Goal: Book appointment/travel/reservation

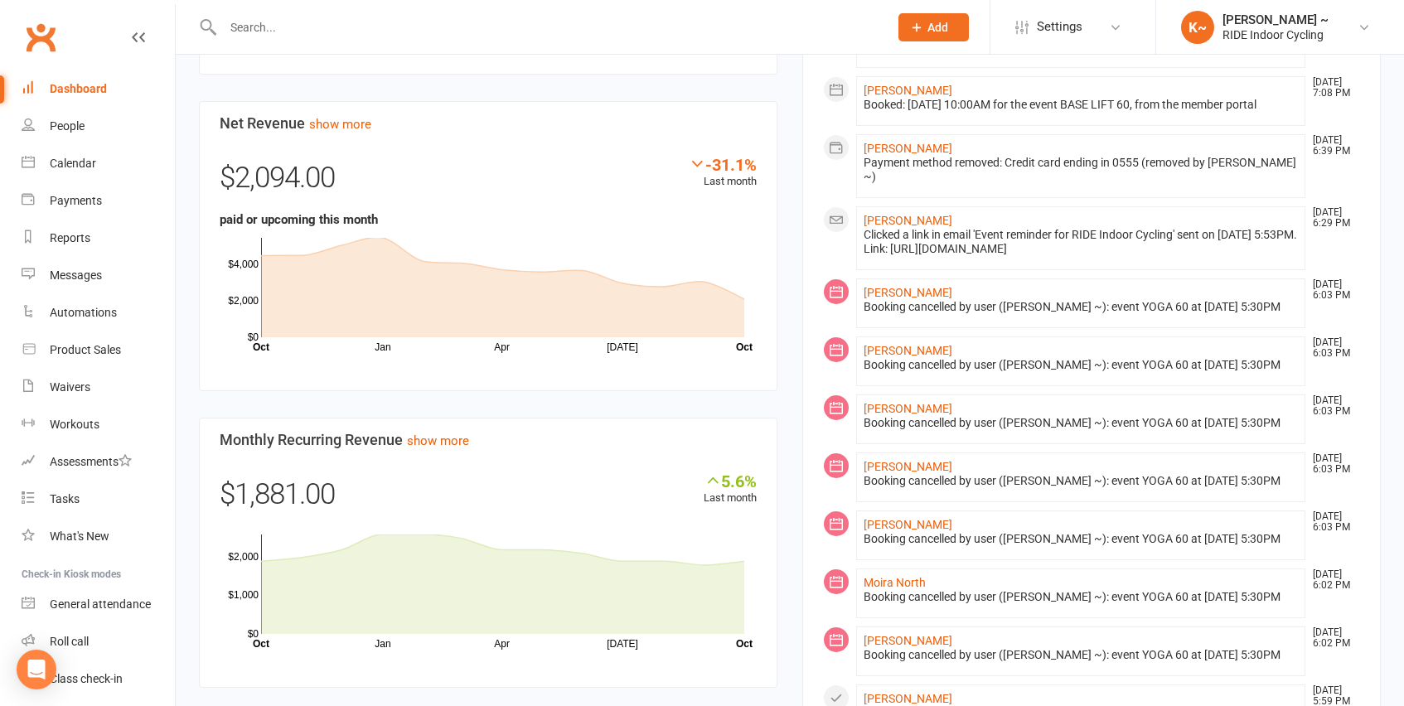
scroll to position [442, 0]
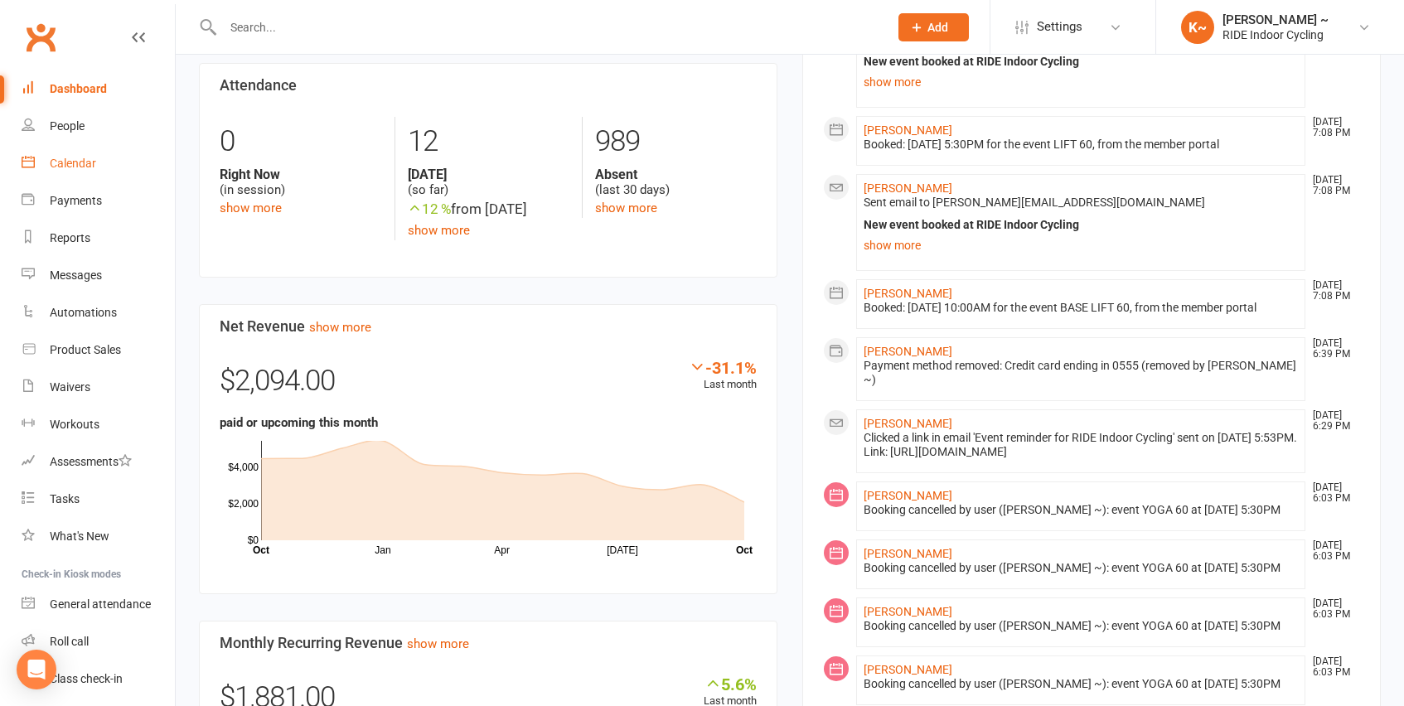
click at [70, 175] on link "Calendar" at bounding box center [98, 163] width 153 height 37
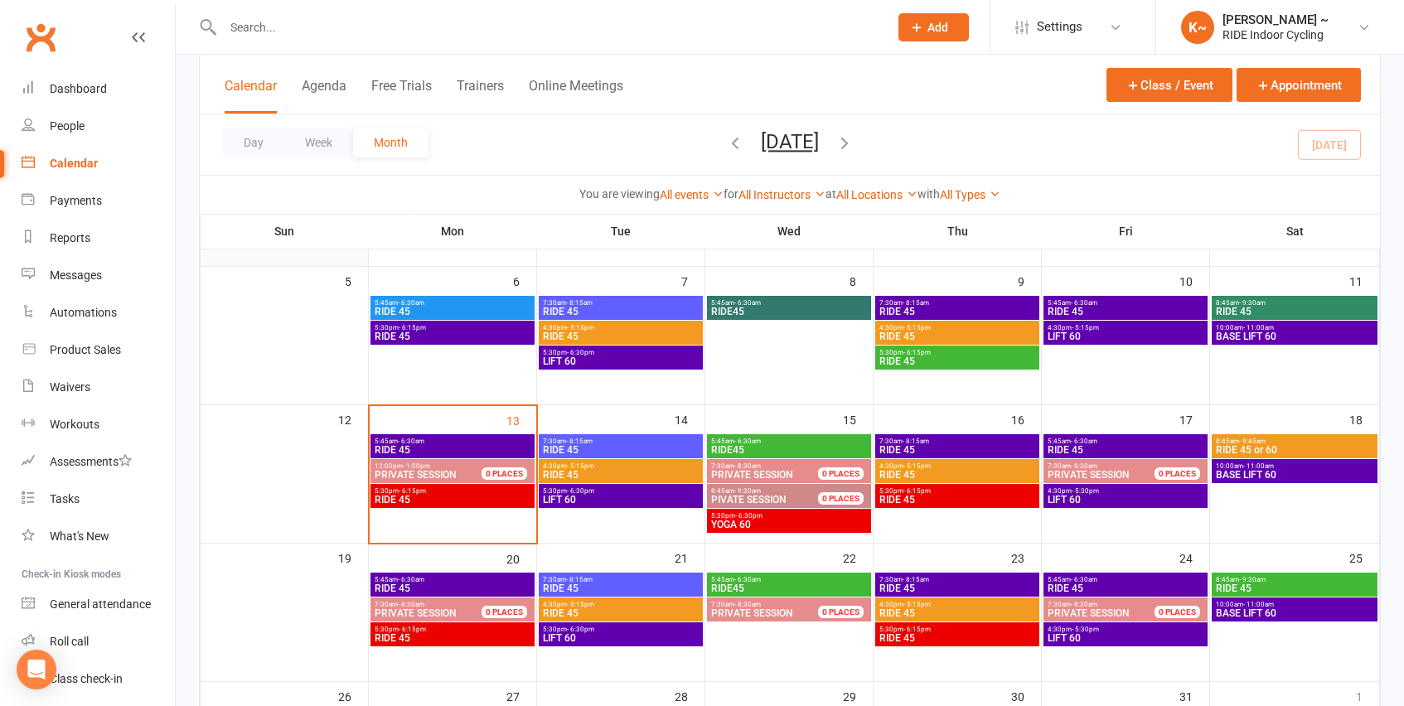
scroll to position [232, 0]
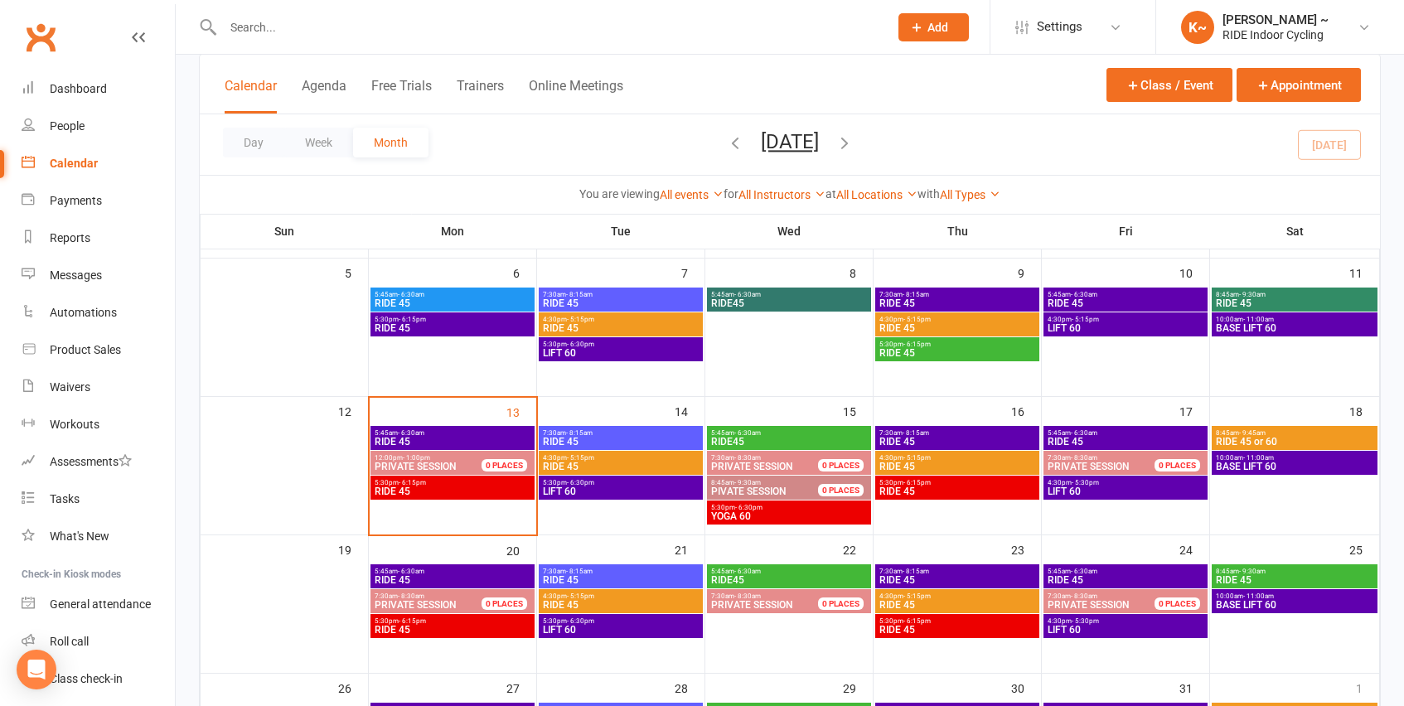
click at [440, 481] on span "5:30pm - 6:15pm" at bounding box center [452, 482] width 157 height 7
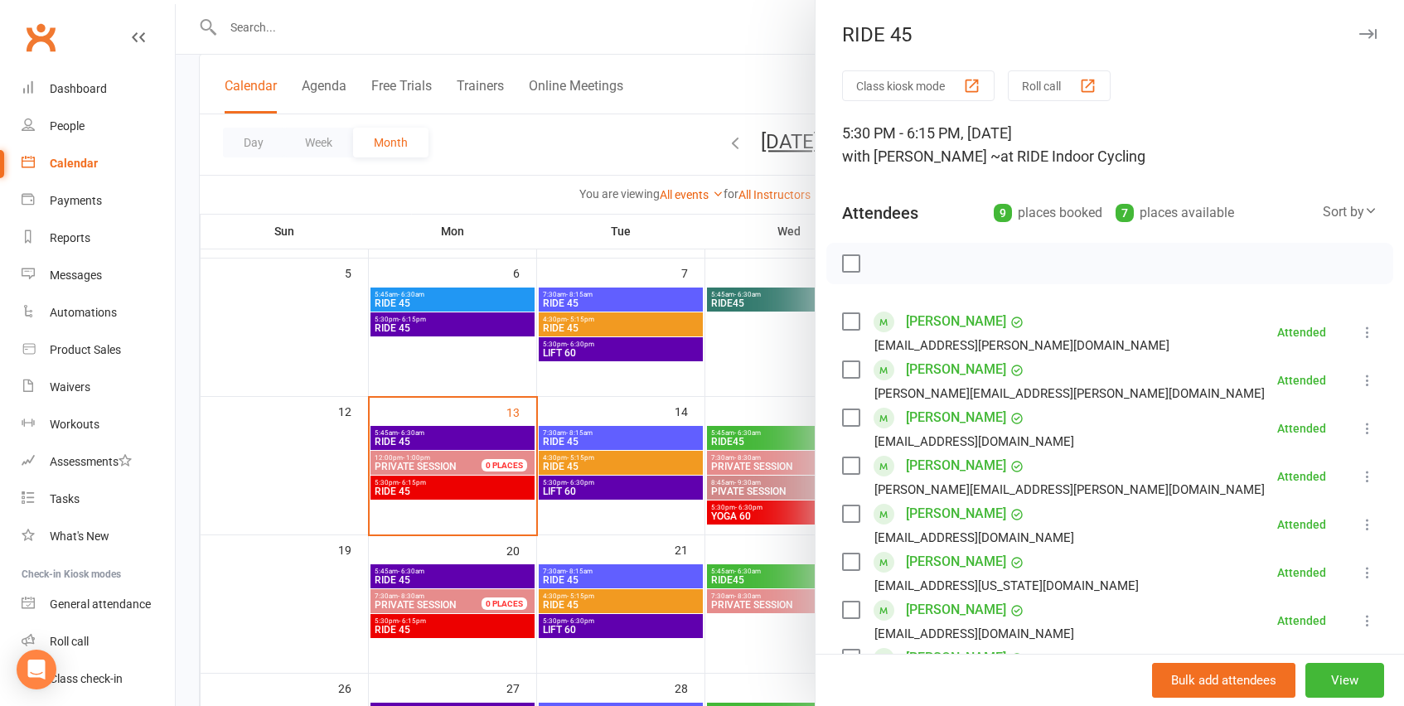
click at [242, 416] on div at bounding box center [790, 353] width 1228 height 706
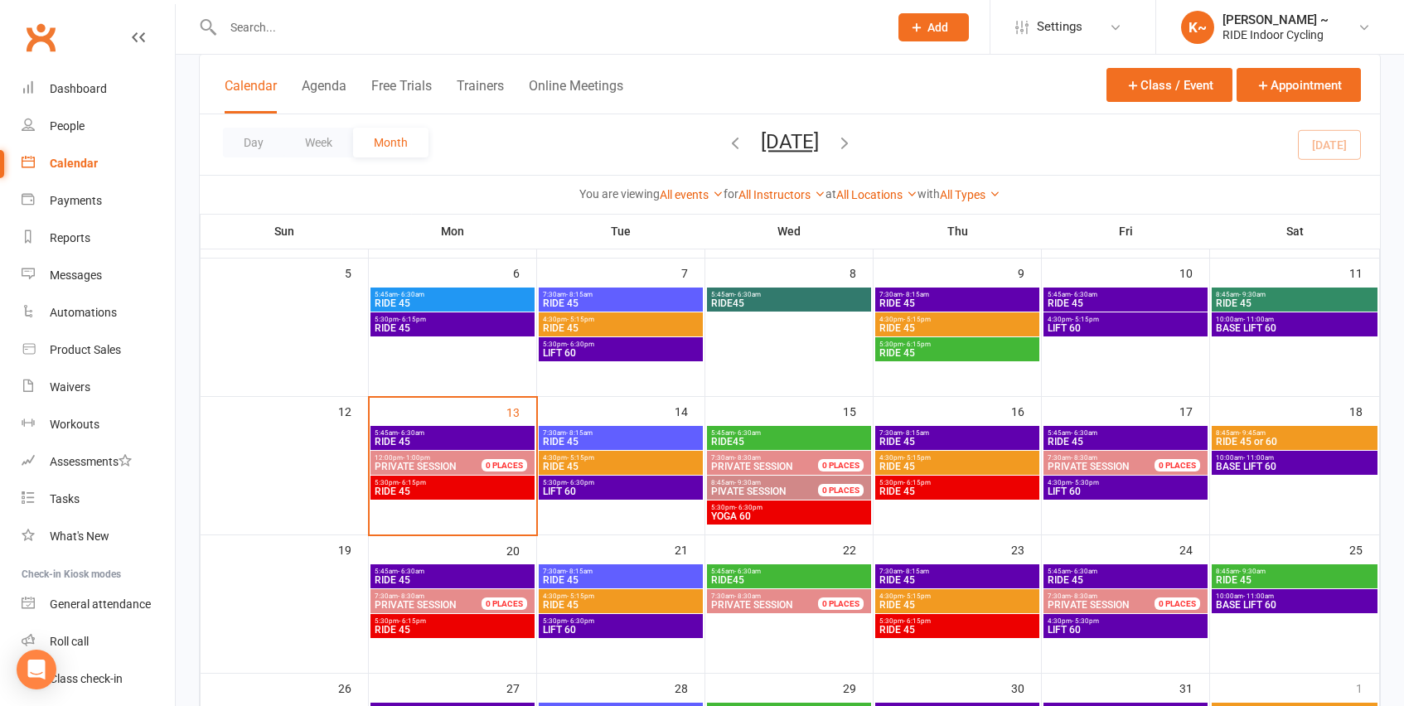
click at [427, 435] on span "5:45am - 6:30am" at bounding box center [452, 432] width 157 height 7
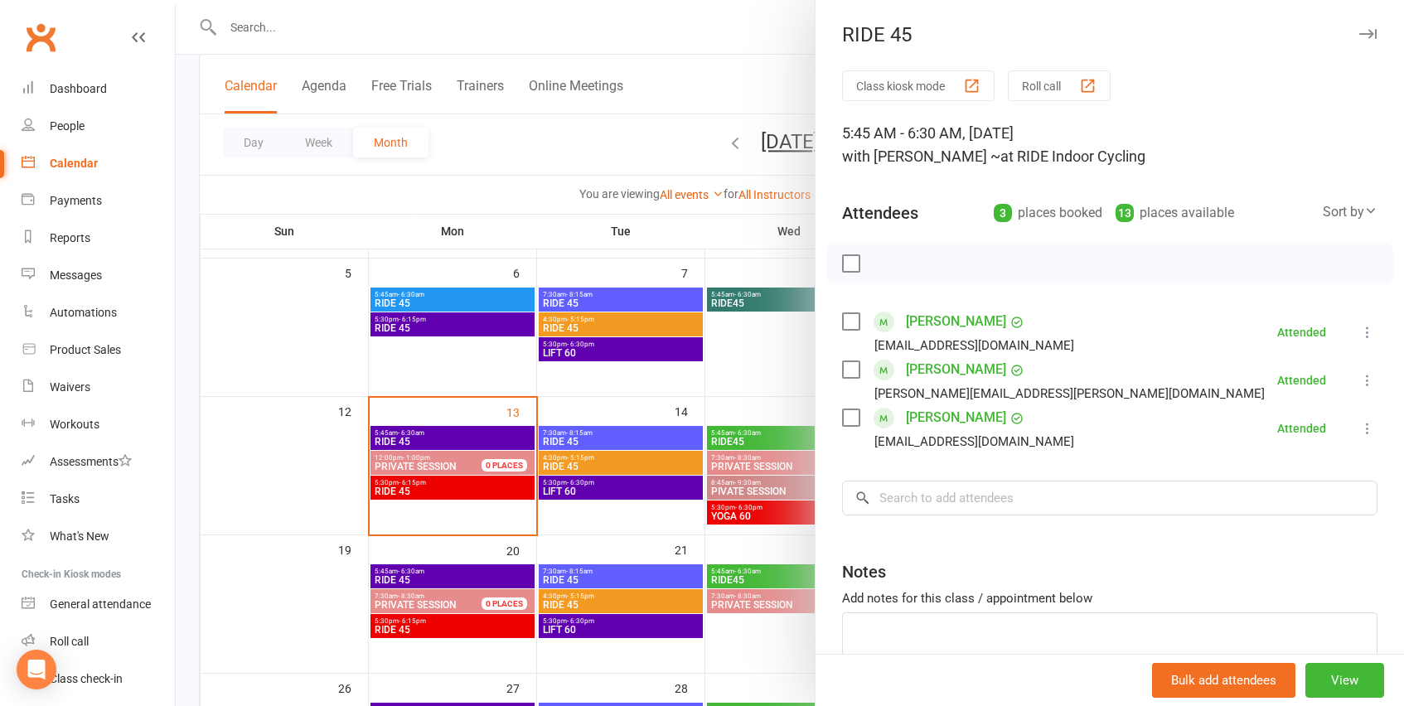
click at [258, 431] on div at bounding box center [790, 353] width 1228 height 706
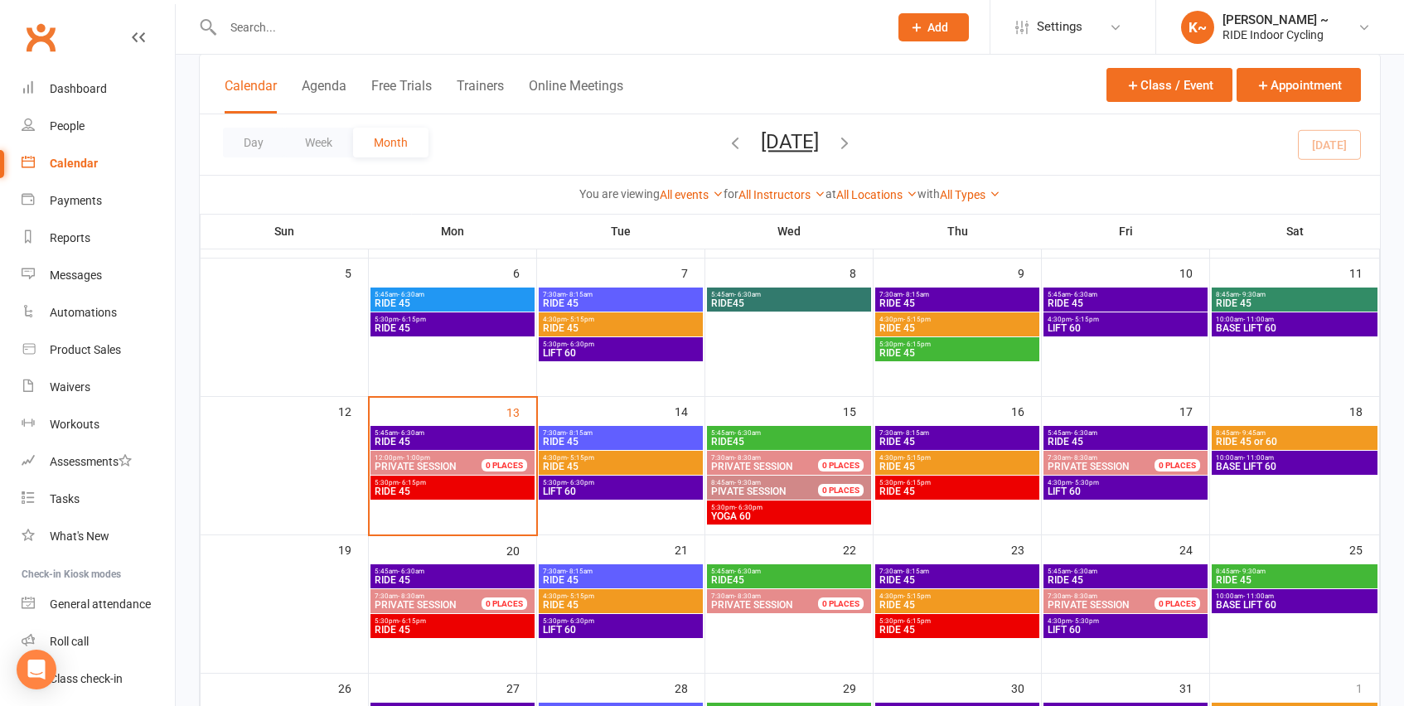
click at [578, 435] on span "- 8:15am" at bounding box center [579, 432] width 27 height 7
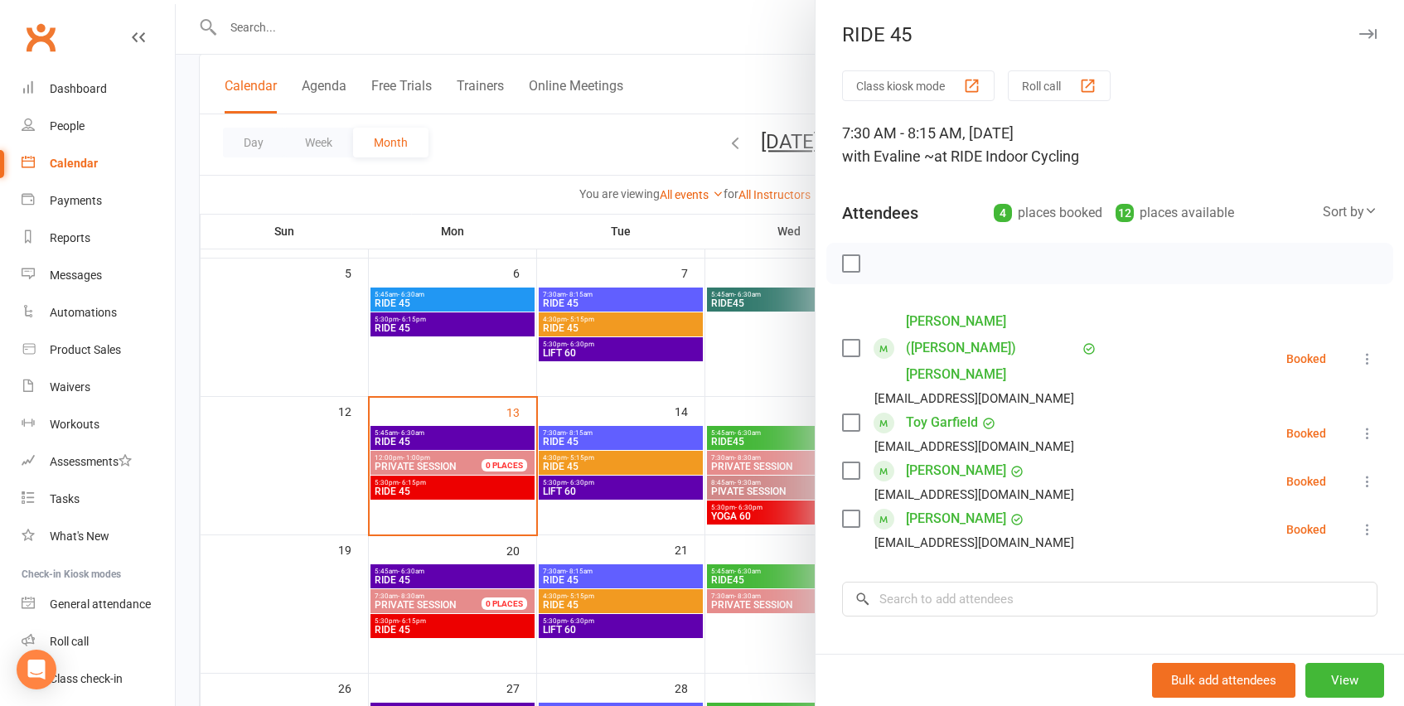
click at [269, 477] on div at bounding box center [790, 353] width 1228 height 706
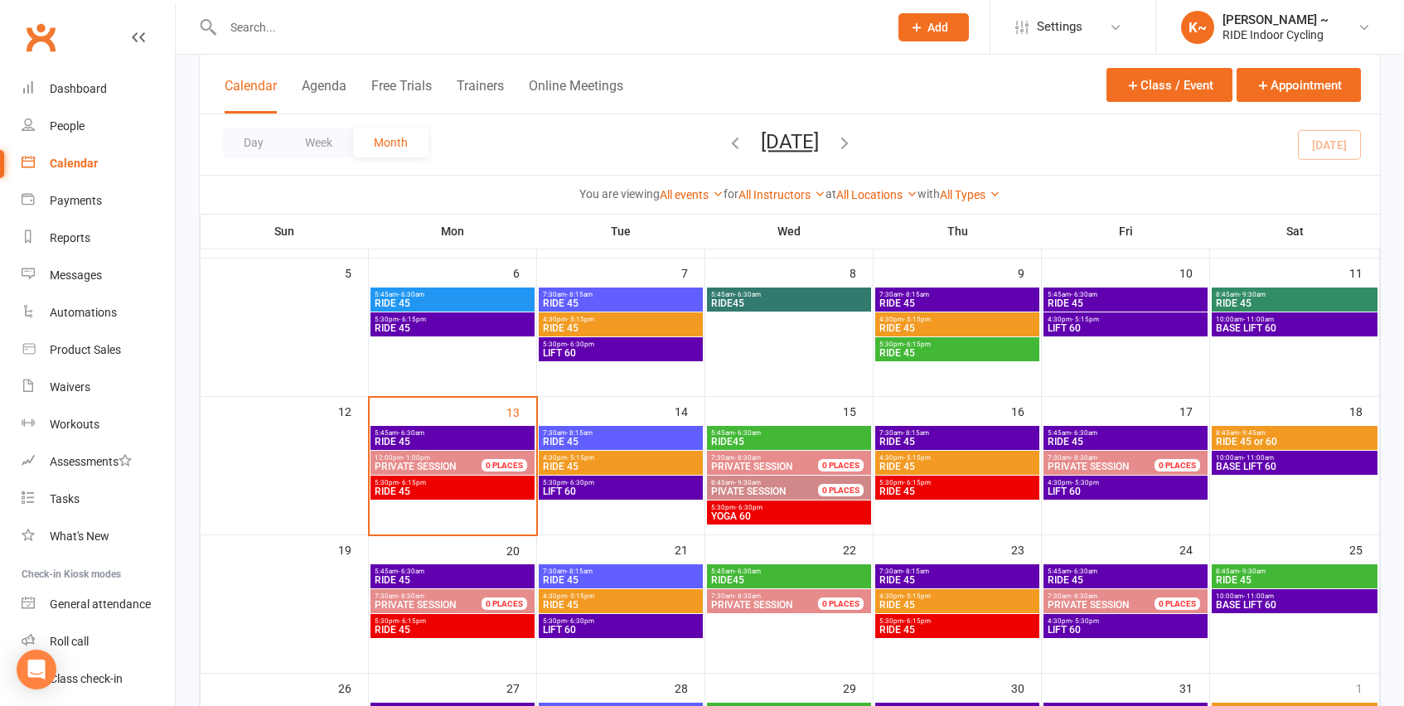
click at [645, 464] on span "RIDE 45" at bounding box center [620, 467] width 157 height 10
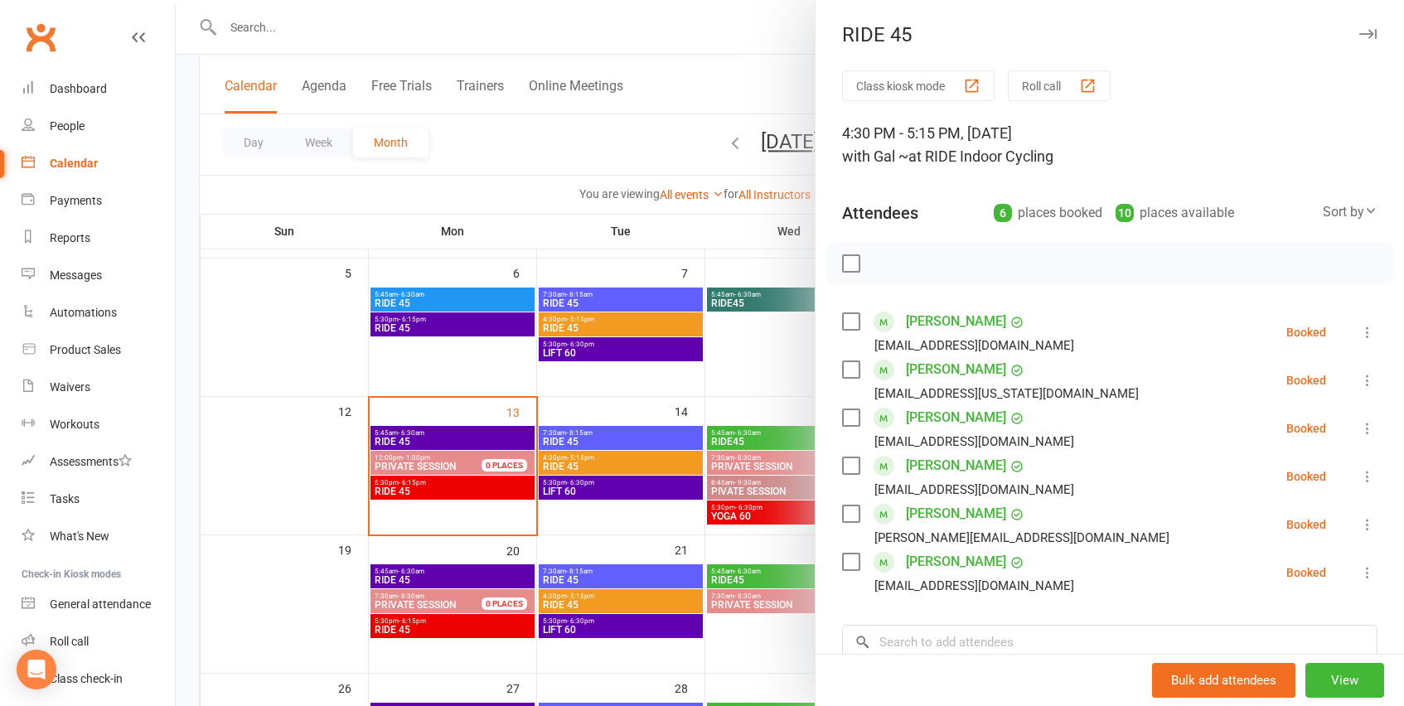
click at [253, 471] on div at bounding box center [790, 353] width 1228 height 706
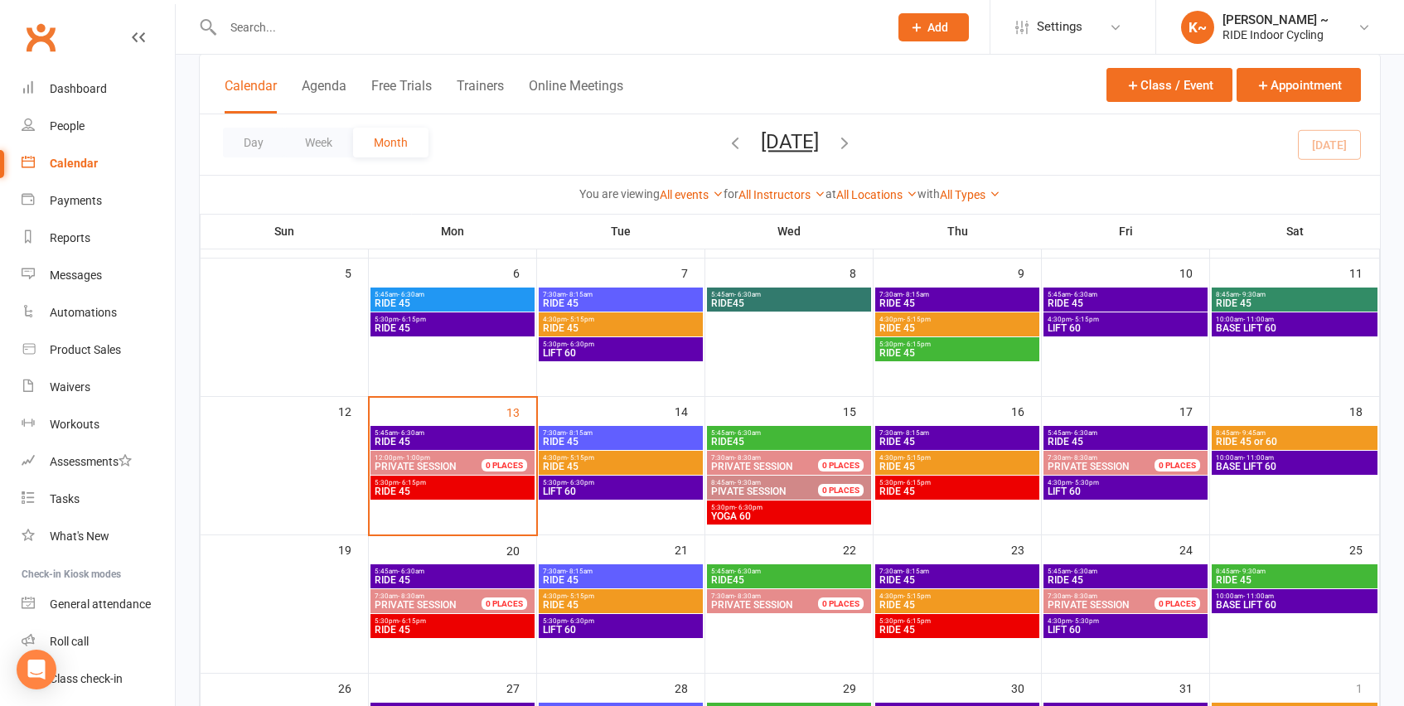
click at [660, 489] on span "LIFT 60" at bounding box center [620, 491] width 157 height 10
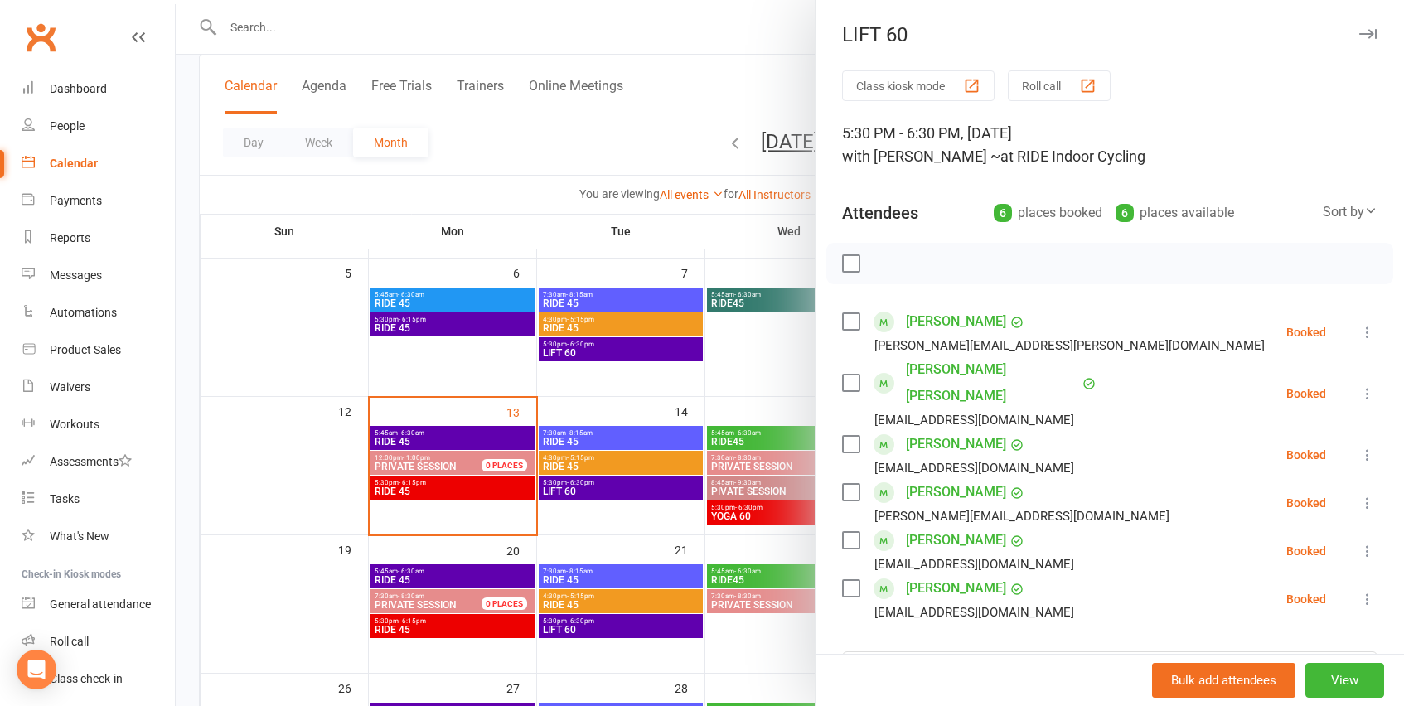
click at [244, 466] on div at bounding box center [790, 353] width 1228 height 706
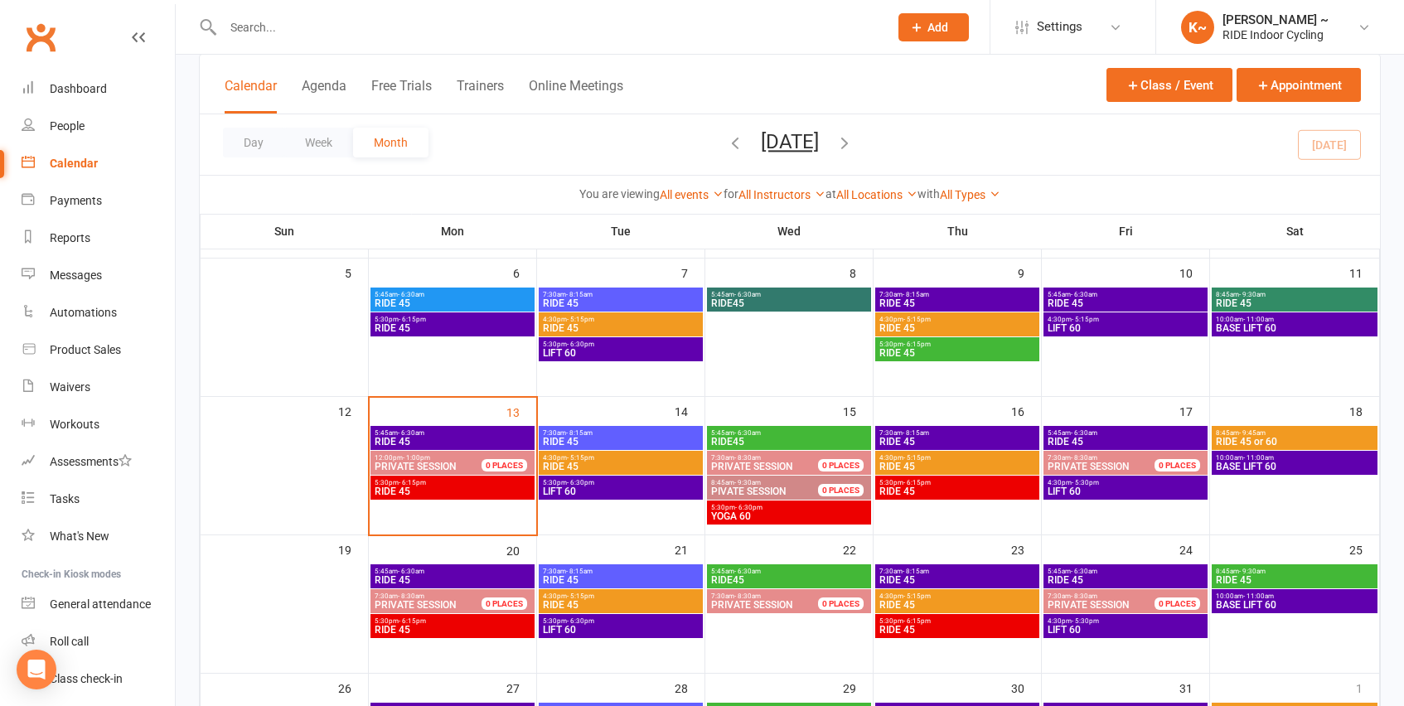
click at [792, 437] on span "RIDE45" at bounding box center [788, 442] width 157 height 10
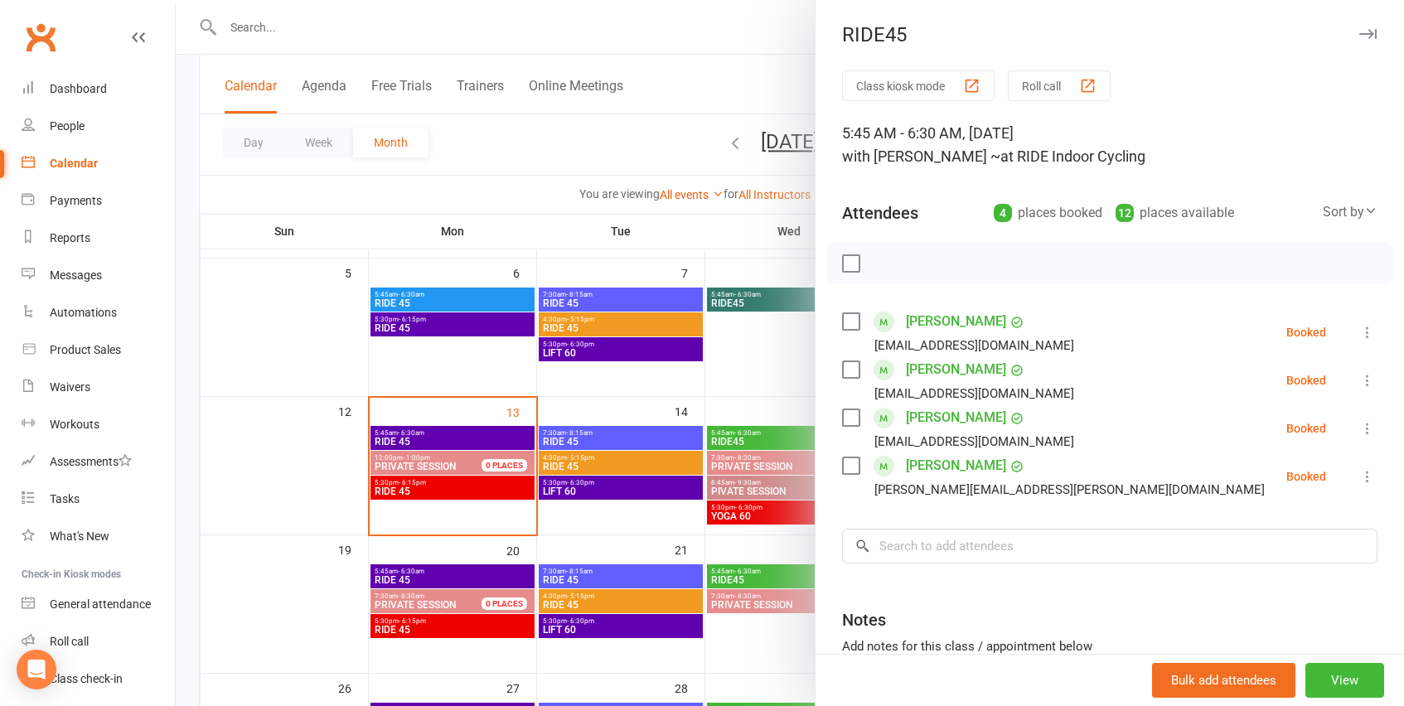
click at [236, 398] on div at bounding box center [790, 353] width 1228 height 706
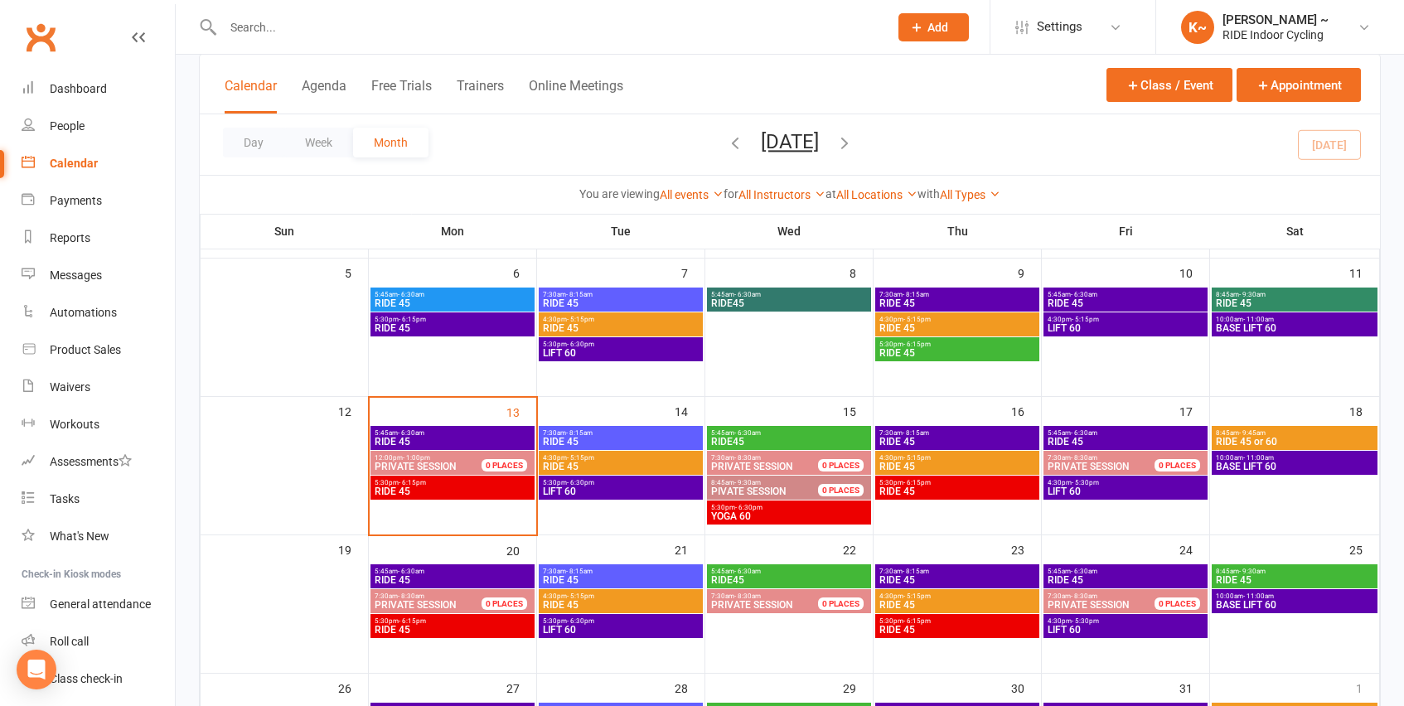
click at [787, 513] on span "YOGA 60" at bounding box center [788, 516] width 157 height 10
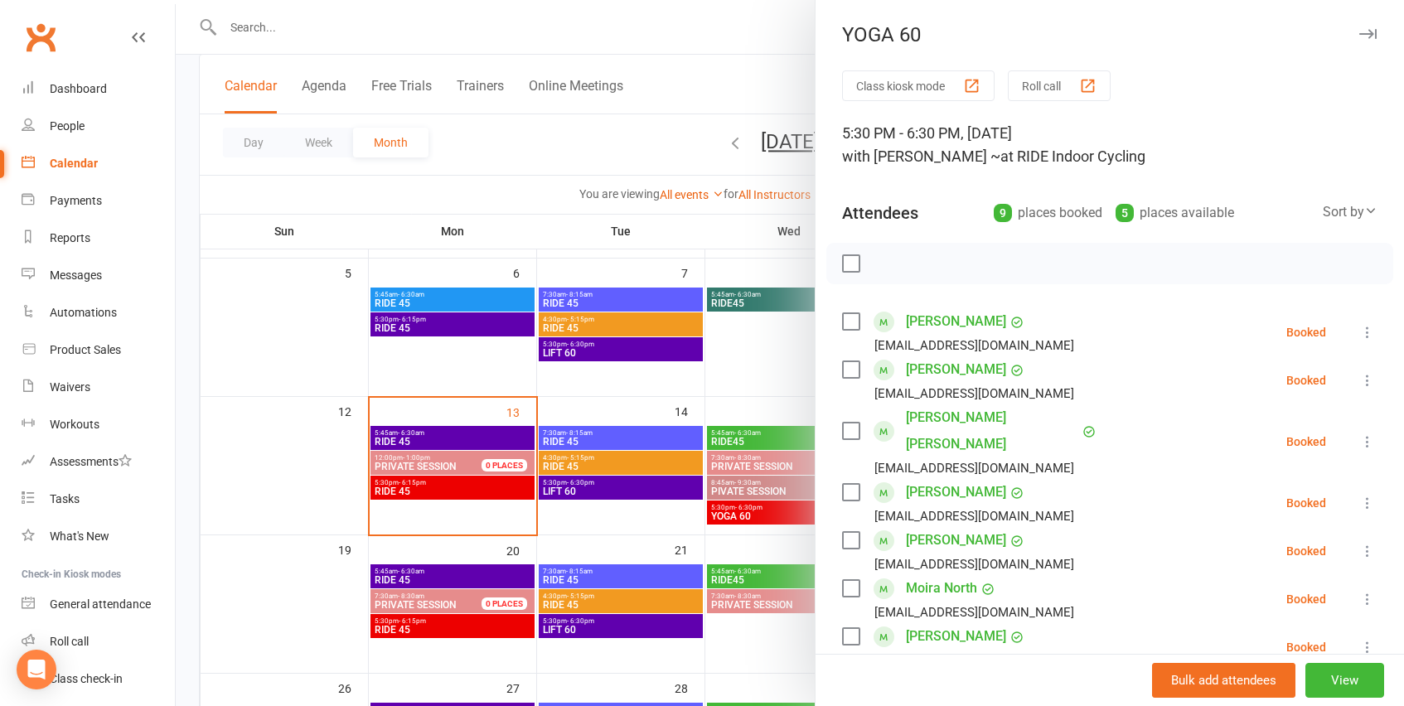
click at [328, 429] on div at bounding box center [790, 353] width 1228 height 706
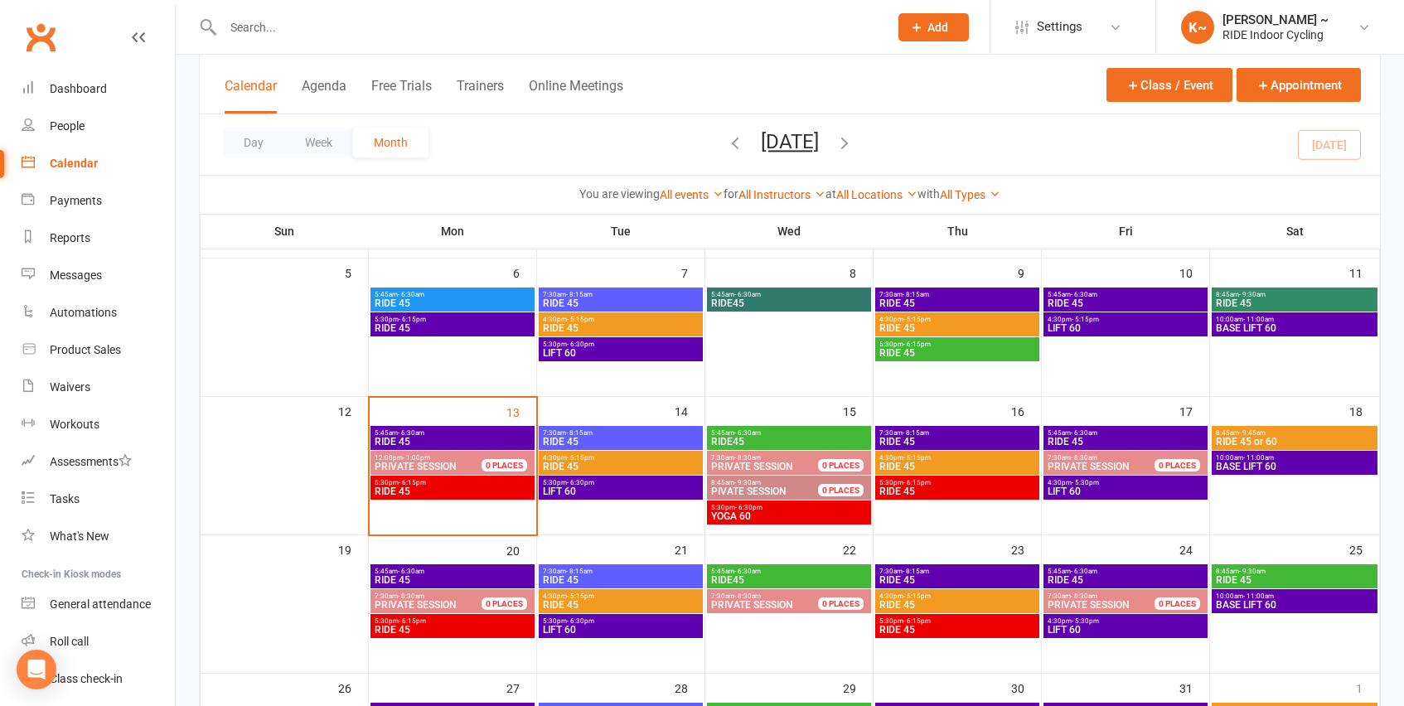
click at [955, 438] on span "RIDE 45" at bounding box center [956, 442] width 157 height 10
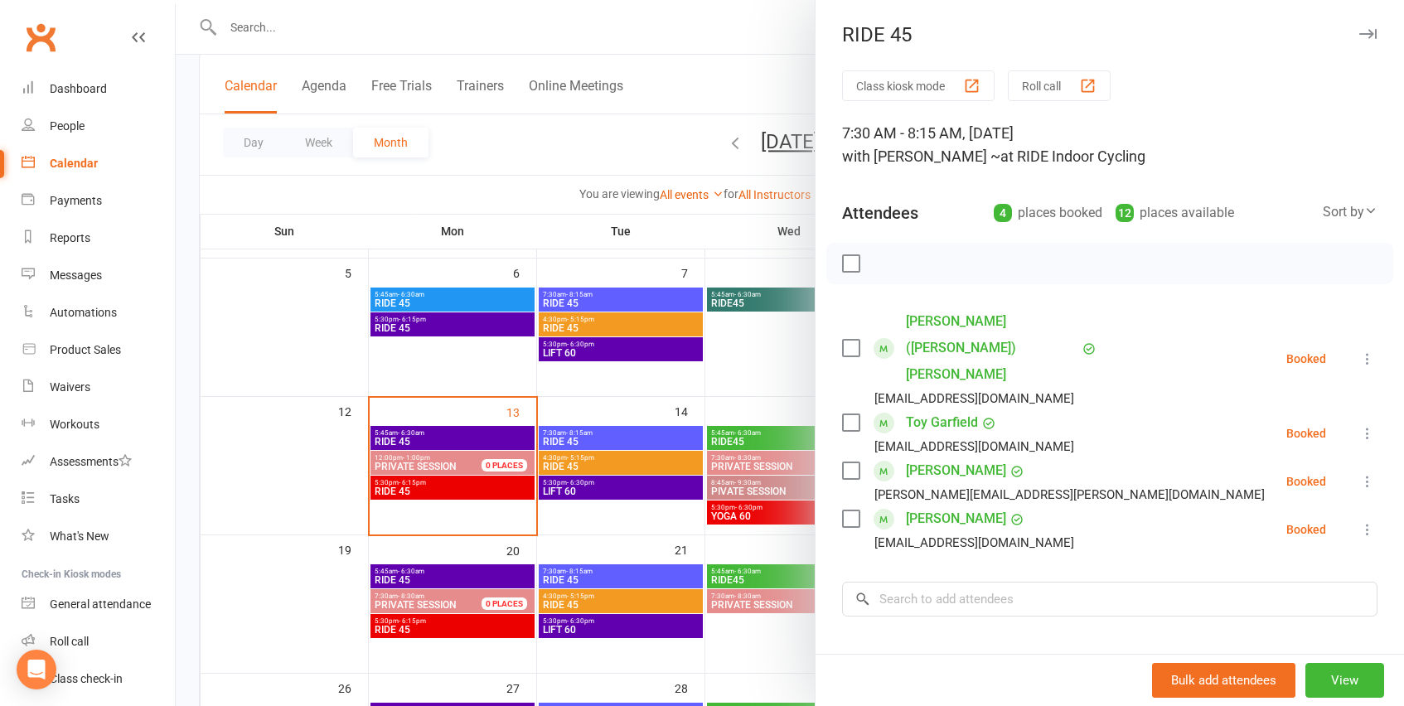
click at [293, 482] on div at bounding box center [790, 353] width 1228 height 706
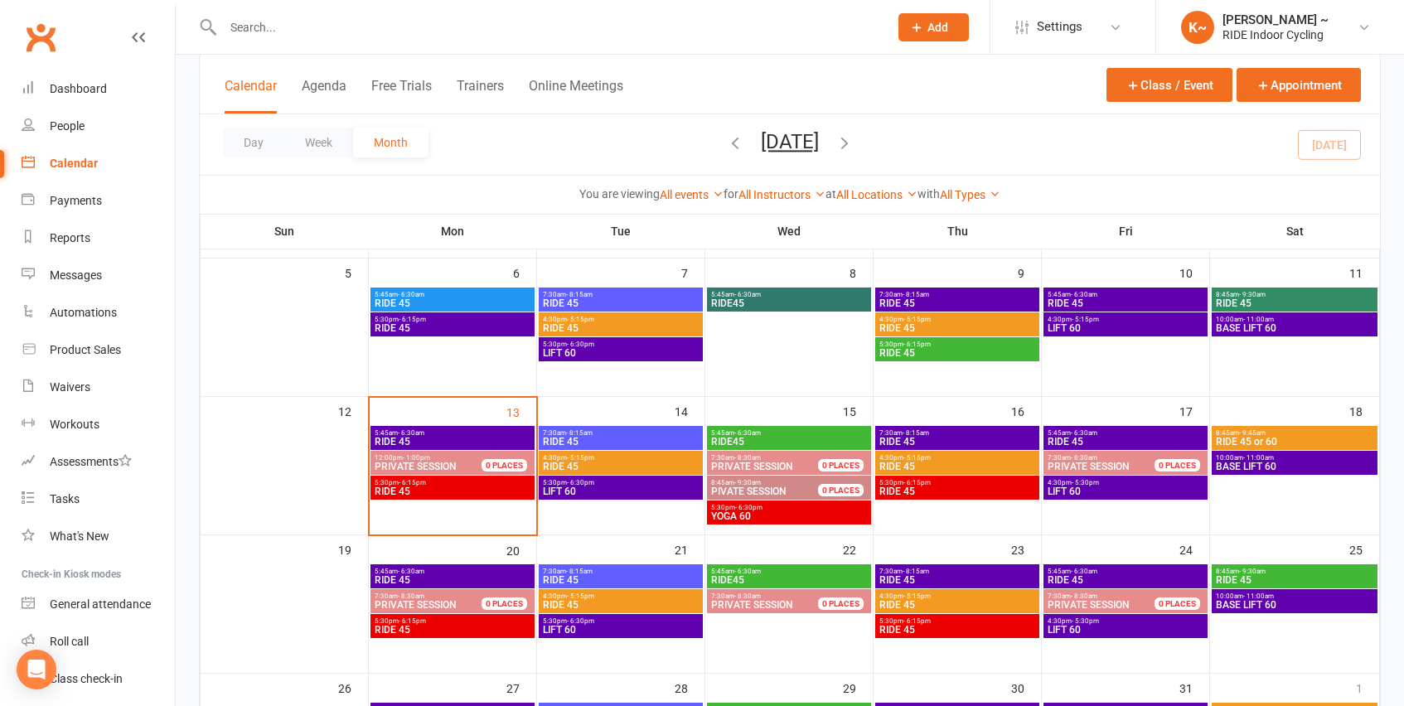
click at [962, 461] on span "4:30pm - 5:15pm" at bounding box center [956, 457] width 157 height 7
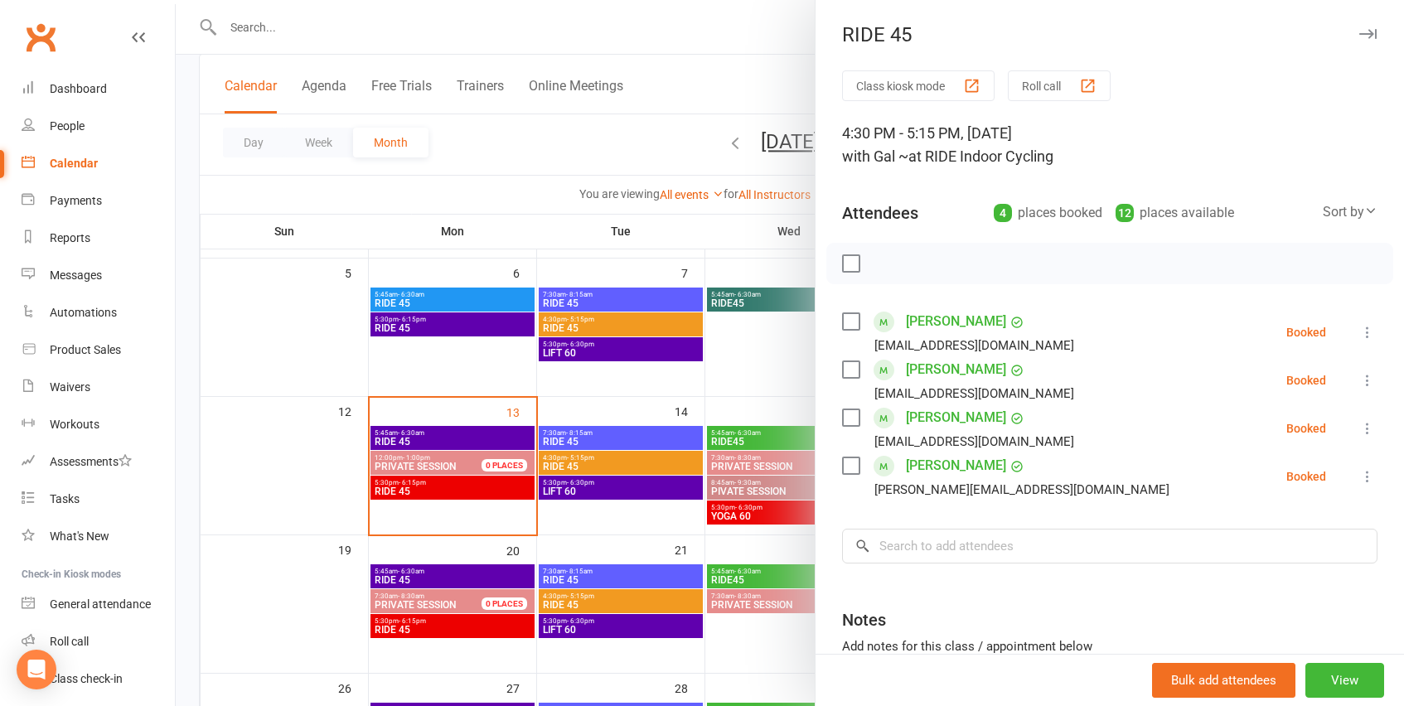
click at [247, 510] on div at bounding box center [790, 353] width 1228 height 706
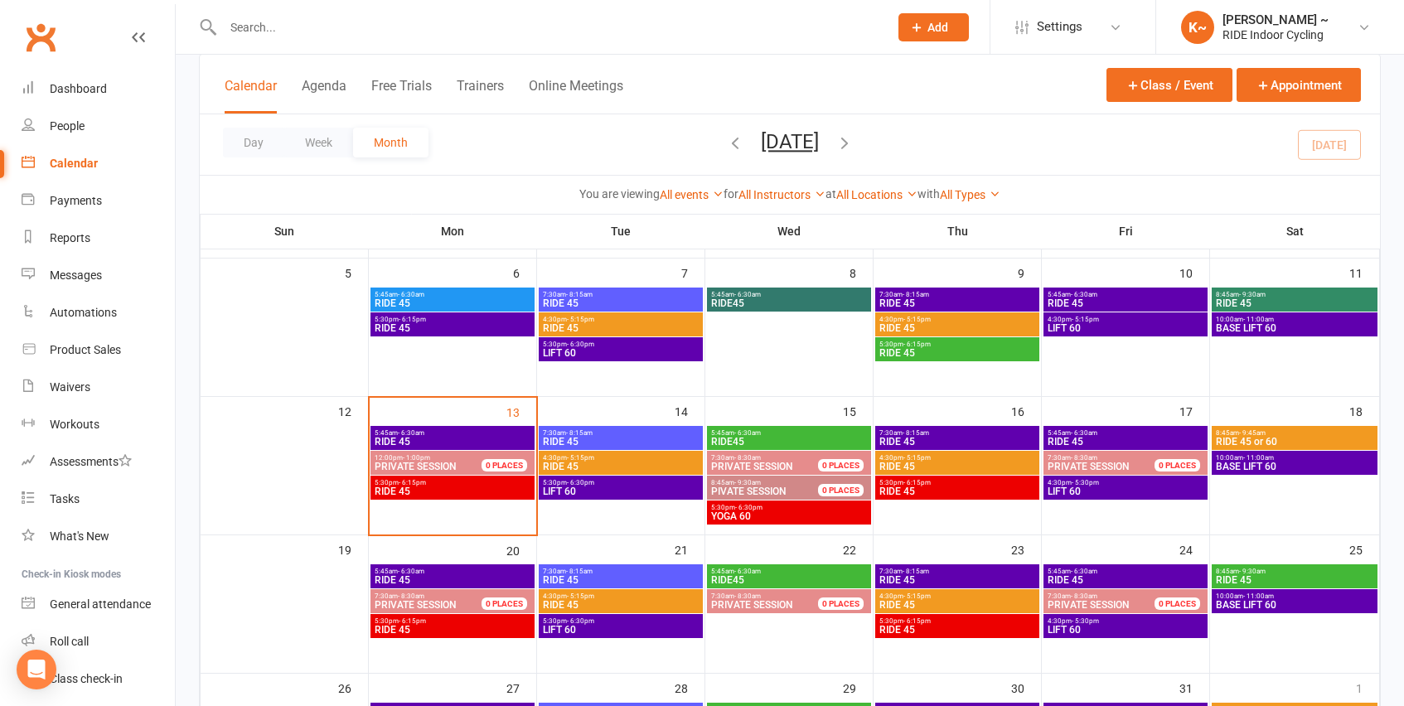
click at [959, 462] on span "RIDE 45" at bounding box center [956, 467] width 157 height 10
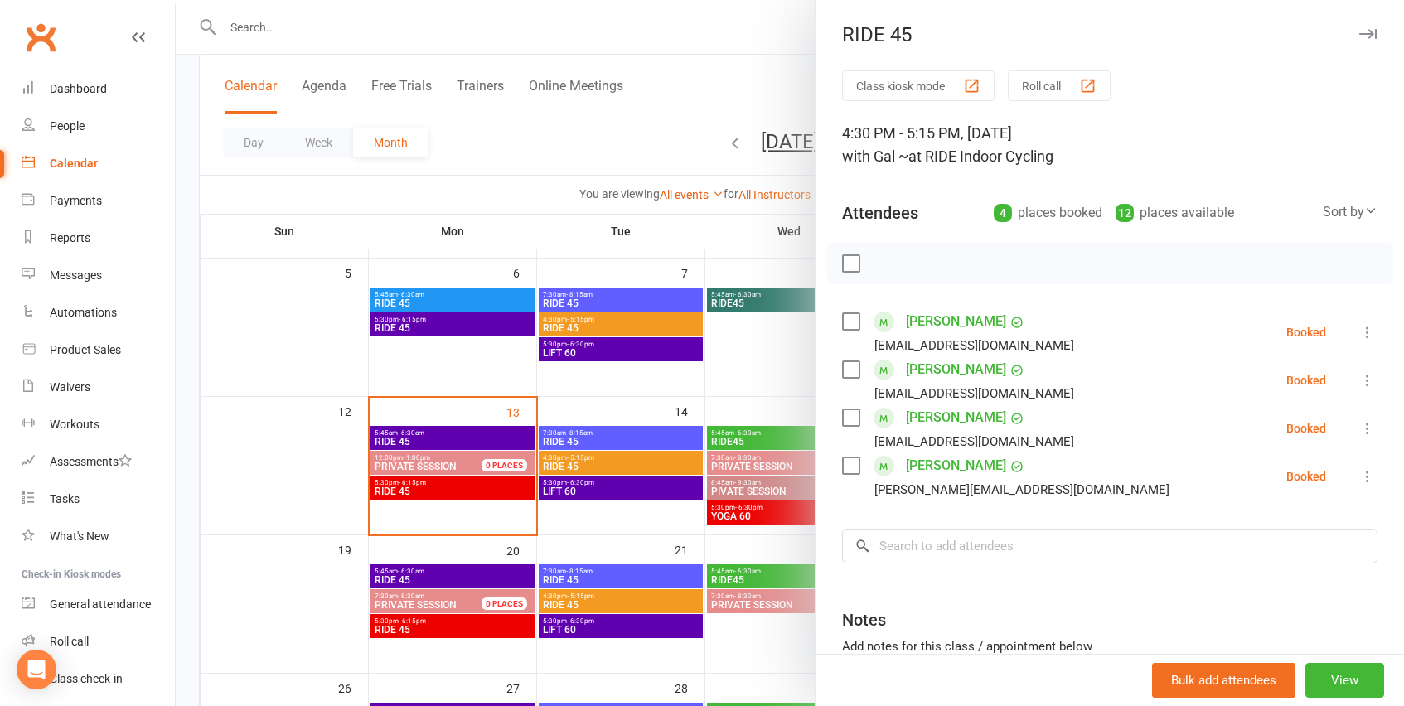
click at [320, 451] on div at bounding box center [790, 353] width 1228 height 706
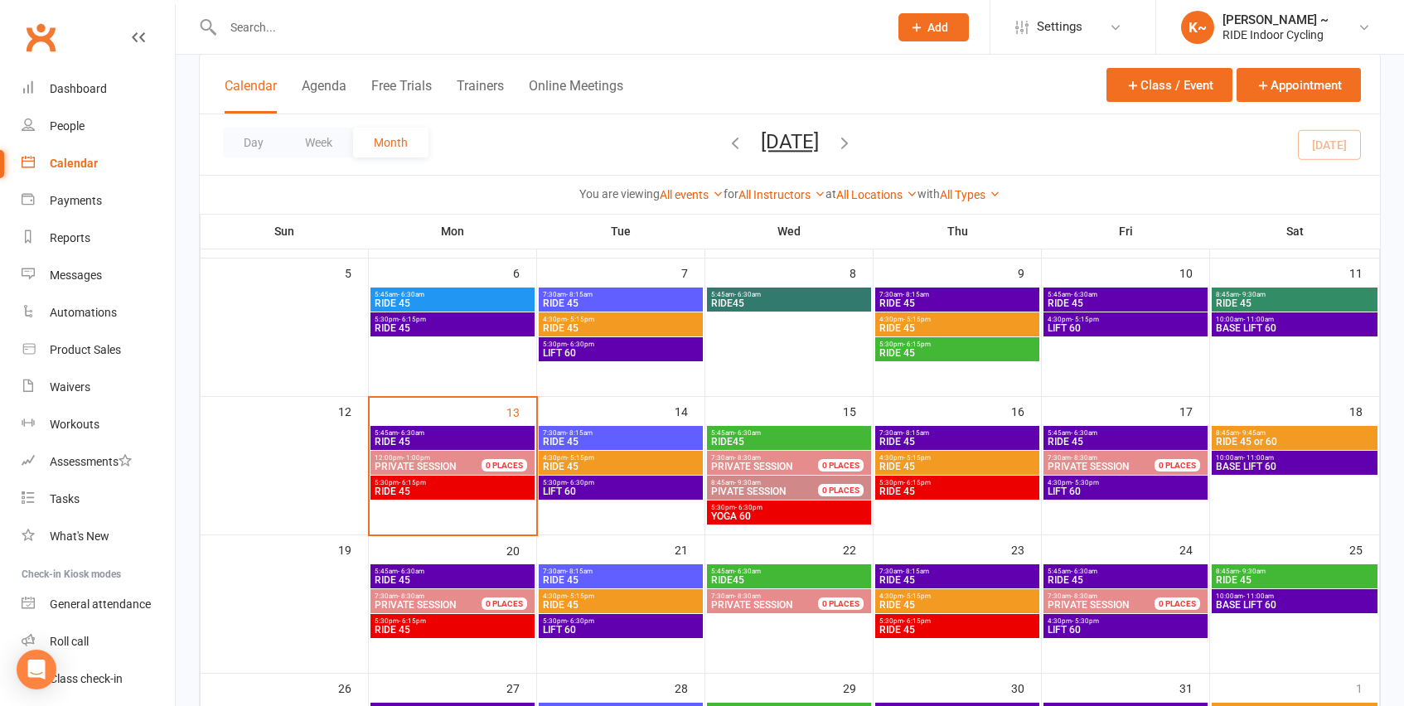
click at [910, 433] on span "- 8:15am" at bounding box center [915, 432] width 27 height 7
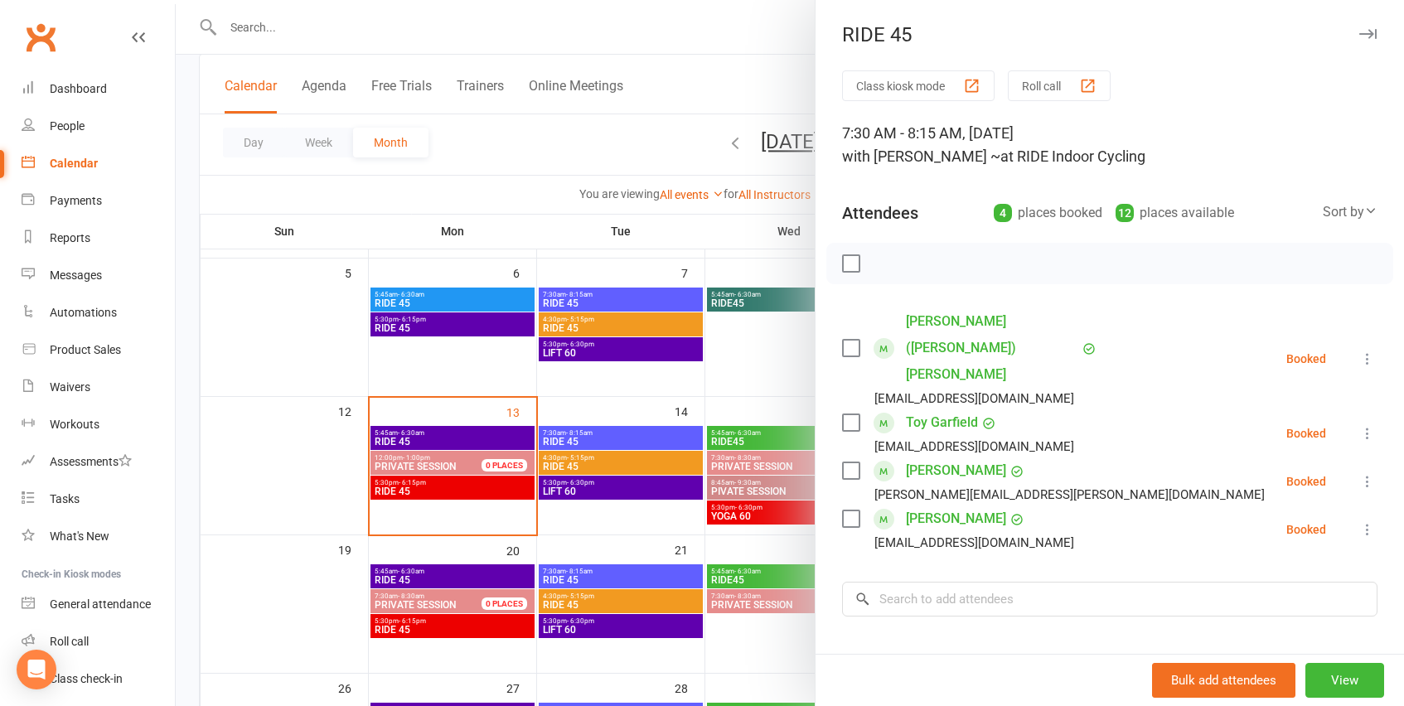
click at [290, 462] on div at bounding box center [790, 353] width 1228 height 706
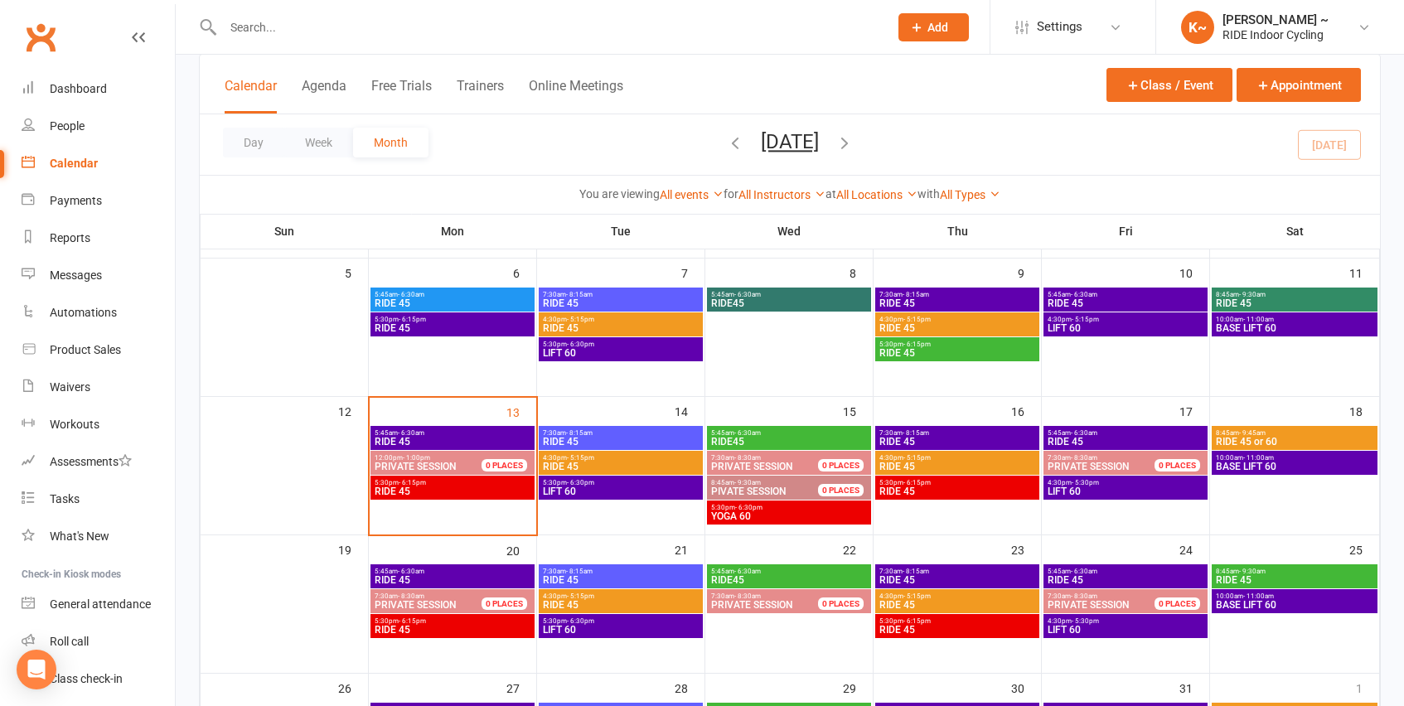
click at [994, 487] on span "RIDE 45" at bounding box center [956, 491] width 157 height 10
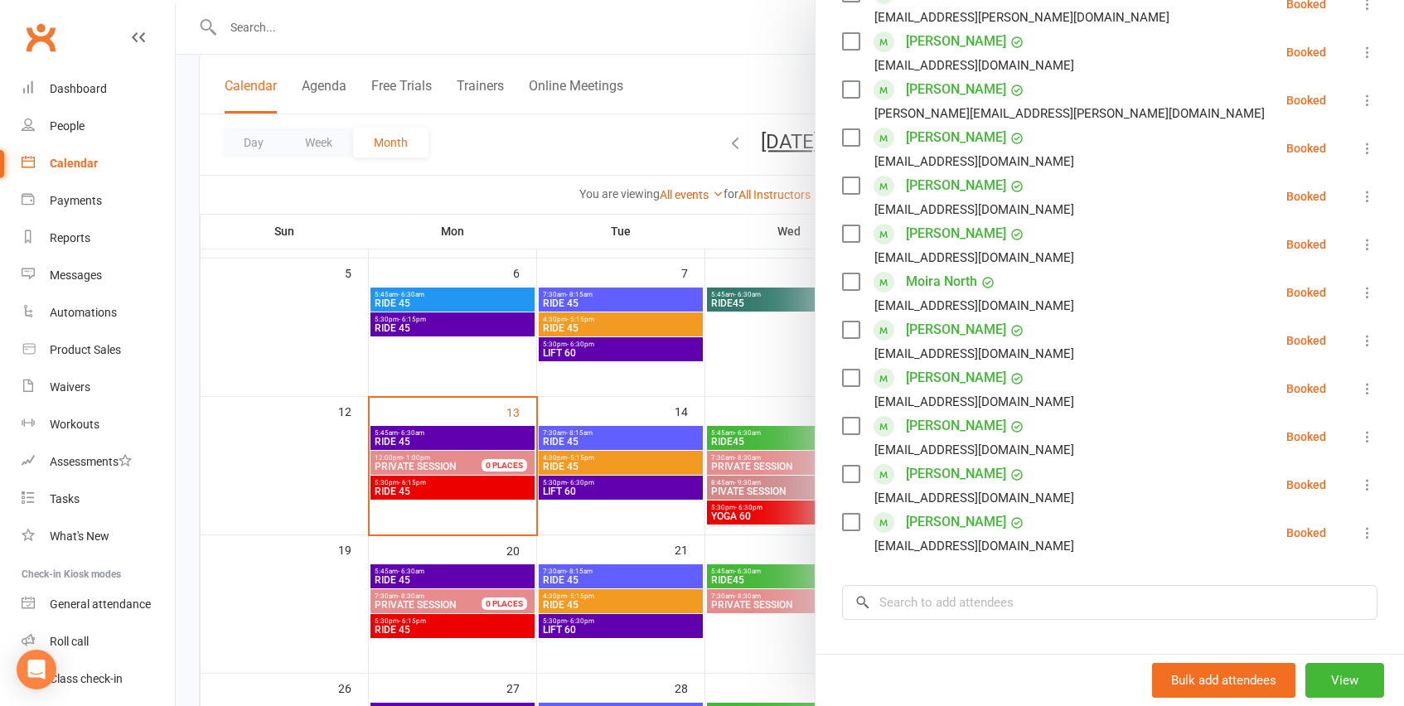
scroll to position [346, 0]
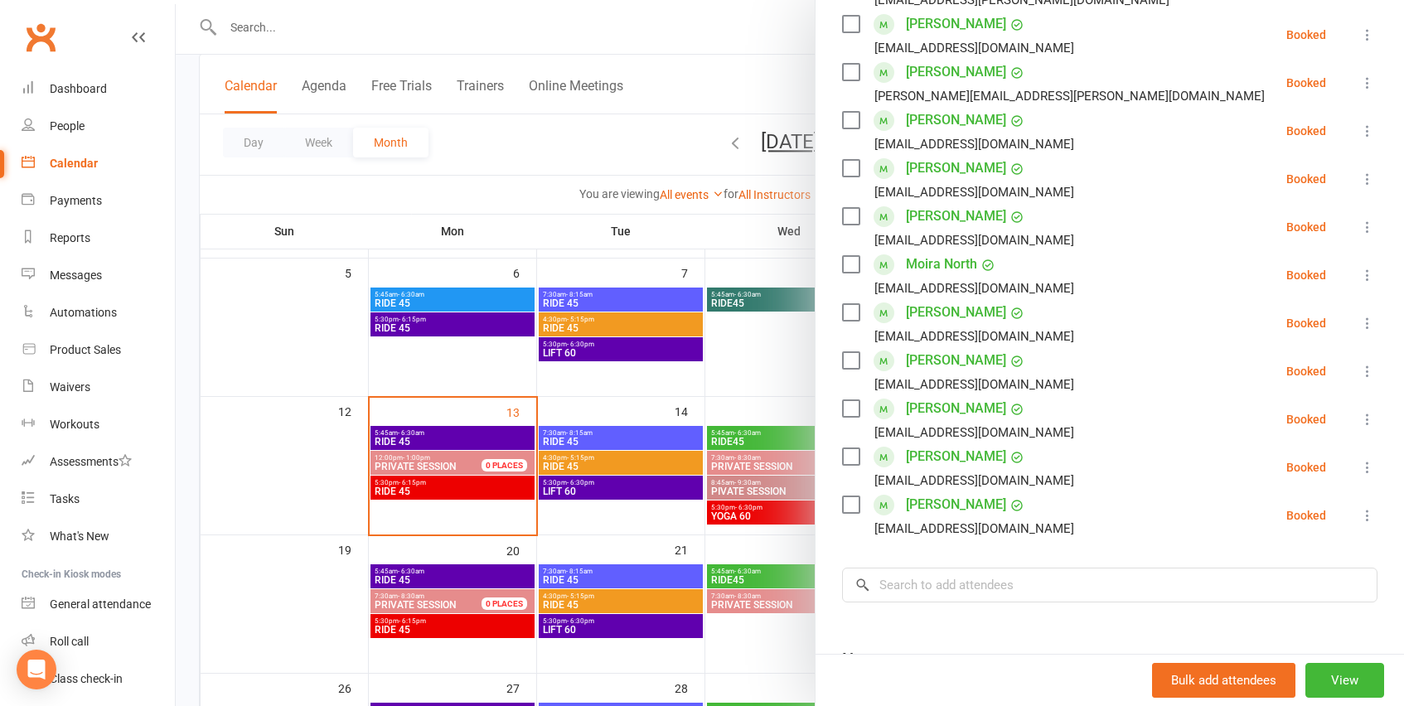
click at [279, 486] on div at bounding box center [790, 353] width 1228 height 706
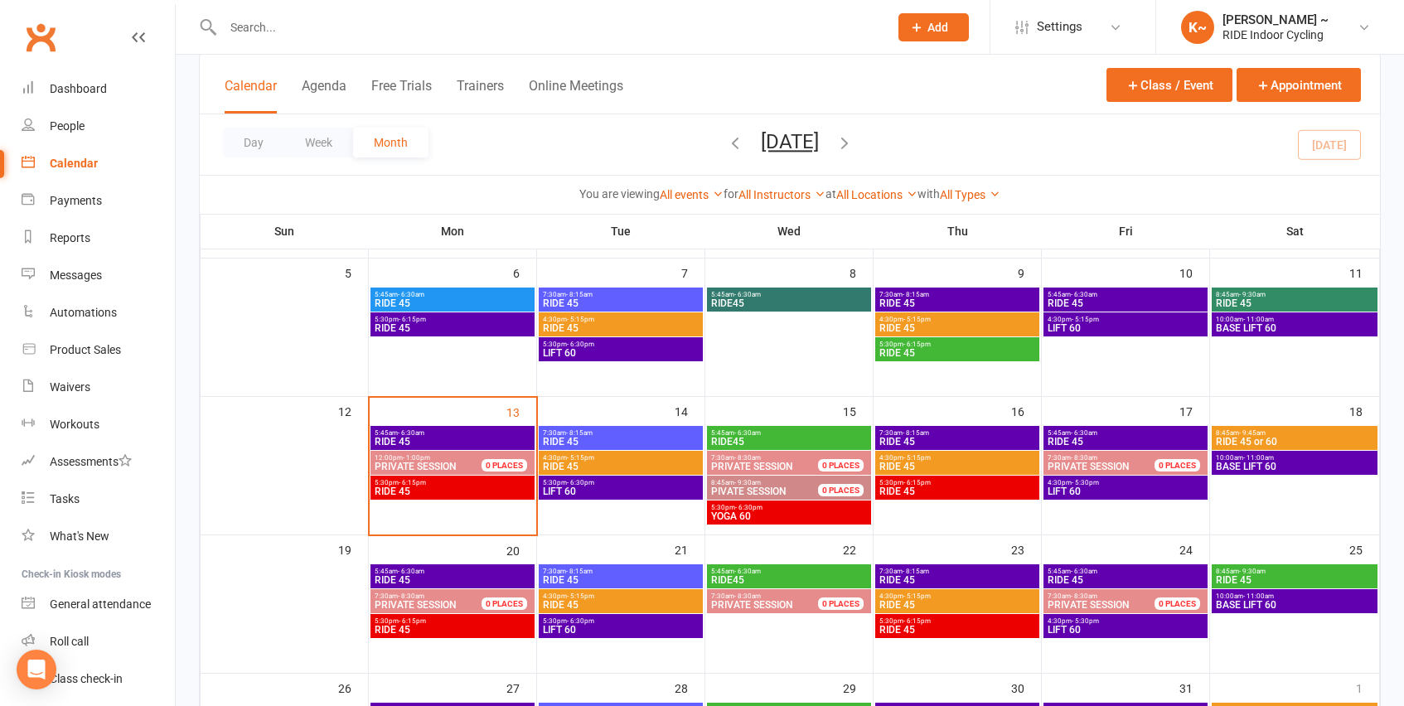
click at [1163, 439] on span "RIDE 45" at bounding box center [1125, 442] width 157 height 10
